Goal: Information Seeking & Learning: Find specific fact

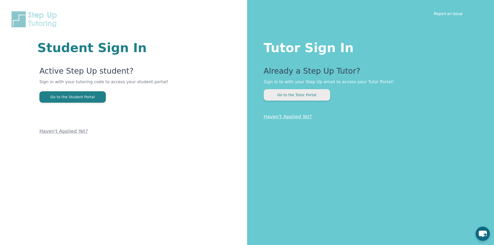
click at [314, 97] on button "Go to the Tutor Portal" at bounding box center [297, 94] width 66 height 11
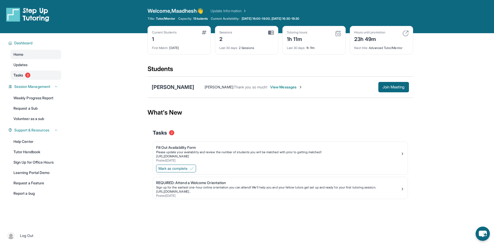
click at [16, 75] on span "Tasks" at bounding box center [18, 75] width 10 height 5
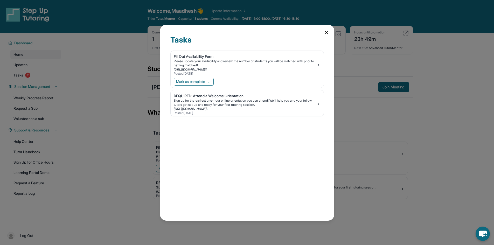
drag, startPoint x: 16, startPoint y: 75, endPoint x: 169, endPoint y: 126, distance: 160.7
click at [207, 144] on div "Tasks Fill Out Availability Form Please update your availability and review the…" at bounding box center [247, 123] width 174 height 196
click at [92, 83] on div "Tasks Fill Out Availability Form Please update your availability and review the…" at bounding box center [247, 122] width 494 height 245
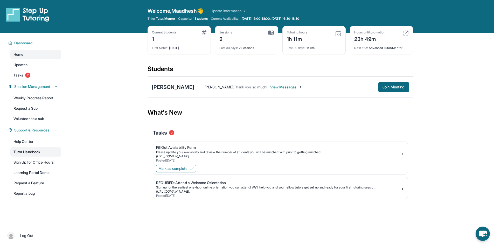
click at [28, 153] on link "Tutor Handbook" at bounding box center [35, 151] width 51 height 9
click at [269, 16] on div "Welcome, [PERSON_NAME] 👋 Update Information Title: Tutor/Mentor Capacity: 1 Stu…" at bounding box center [281, 16] width 266 height 19
drag, startPoint x: 316, startPoint y: 17, endPoint x: 313, endPoint y: 19, distance: 4.0
click at [315, 18] on div "Title: Tutor/Mentor Capacity: 1 Students Current Availability: [DATE] 16:00-18:…" at bounding box center [281, 19] width 266 height 4
click at [311, 20] on div "Title: Tutor/Mentor Capacity: 1 Students Current Availability: [DATE] 16:00-18:…" at bounding box center [281, 19] width 266 height 4
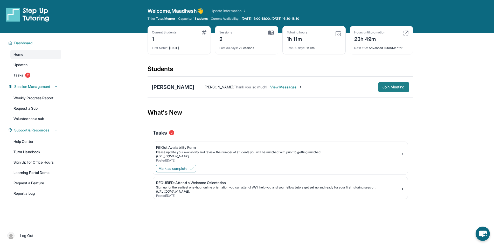
click at [386, 88] on span "Join Meeting" at bounding box center [394, 87] width 22 height 3
click at [175, 83] on div "[PERSON_NAME] [PERSON_NAME] : Thank you so much! View Messages Join Meeting" at bounding box center [281, 87] width 266 height 21
click at [174, 89] on div "[PERSON_NAME]" at bounding box center [173, 87] width 43 height 7
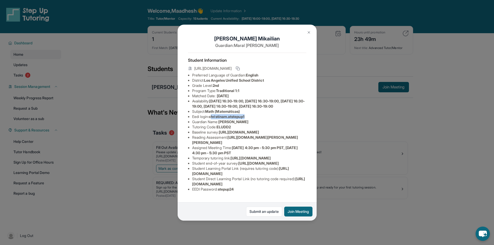
drag, startPoint x: 251, startPoint y: 126, endPoint x: 213, endPoint y: 126, distance: 38.1
click at [213, 119] on li "Eedi login : [PERSON_NAME].atstepup1" at bounding box center [249, 116] width 114 height 5
click at [213, 119] on span "christinam.atstepup1" at bounding box center [227, 116] width 36 height 4
drag, startPoint x: 211, startPoint y: 126, endPoint x: 251, endPoint y: 127, distance: 39.7
click at [251, 119] on li "Eedi login : [PERSON_NAME].atstepup1" at bounding box center [249, 116] width 114 height 5
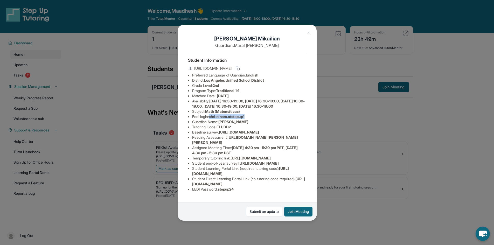
copy span "christinam.atstepup1"
drag, startPoint x: 234, startPoint y: 189, endPoint x: 231, endPoint y: 189, distance: 3.4
click at [231, 189] on span "stepup24" at bounding box center [226, 189] width 16 height 4
click at [222, 189] on span "stepup24" at bounding box center [226, 189] width 16 height 4
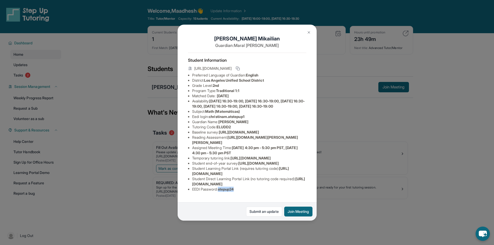
drag, startPoint x: 226, startPoint y: 191, endPoint x: 238, endPoint y: 190, distance: 12.2
click at [238, 190] on li "EEDI Password : stepup24" at bounding box center [249, 189] width 114 height 5
copy span "stepup24"
click at [72, 65] on div "[PERSON_NAME] Guardian: [PERSON_NAME] Student Information [URL][DOMAIN_NAME] Pr…" at bounding box center [247, 122] width 494 height 245
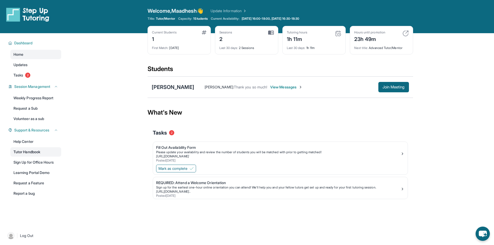
click at [25, 153] on link "Tutor Handbook" at bounding box center [35, 151] width 51 height 9
